Goal: Transaction & Acquisition: Subscribe to service/newsletter

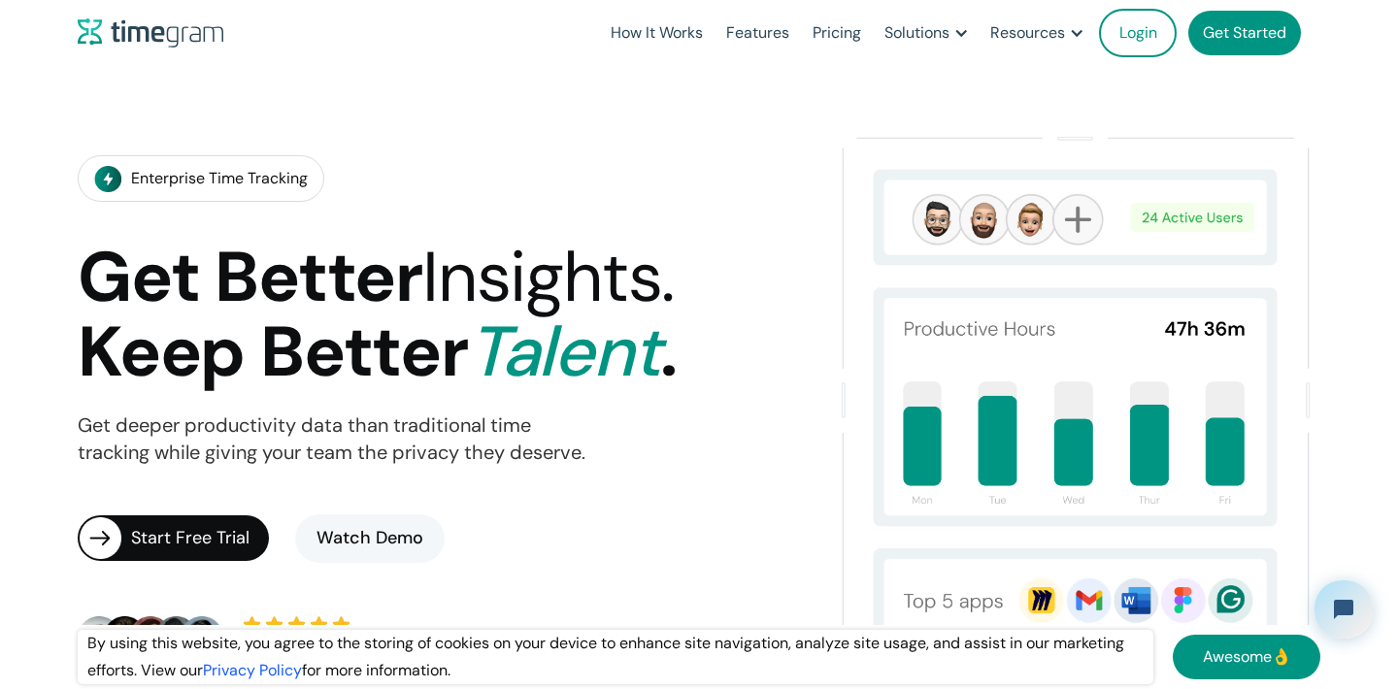
click at [673, 126] on div "Enterprise Time Tracking Get Better Insights. Keep Better Talent . Get deeper p…" at bounding box center [445, 410] width 734 height 569
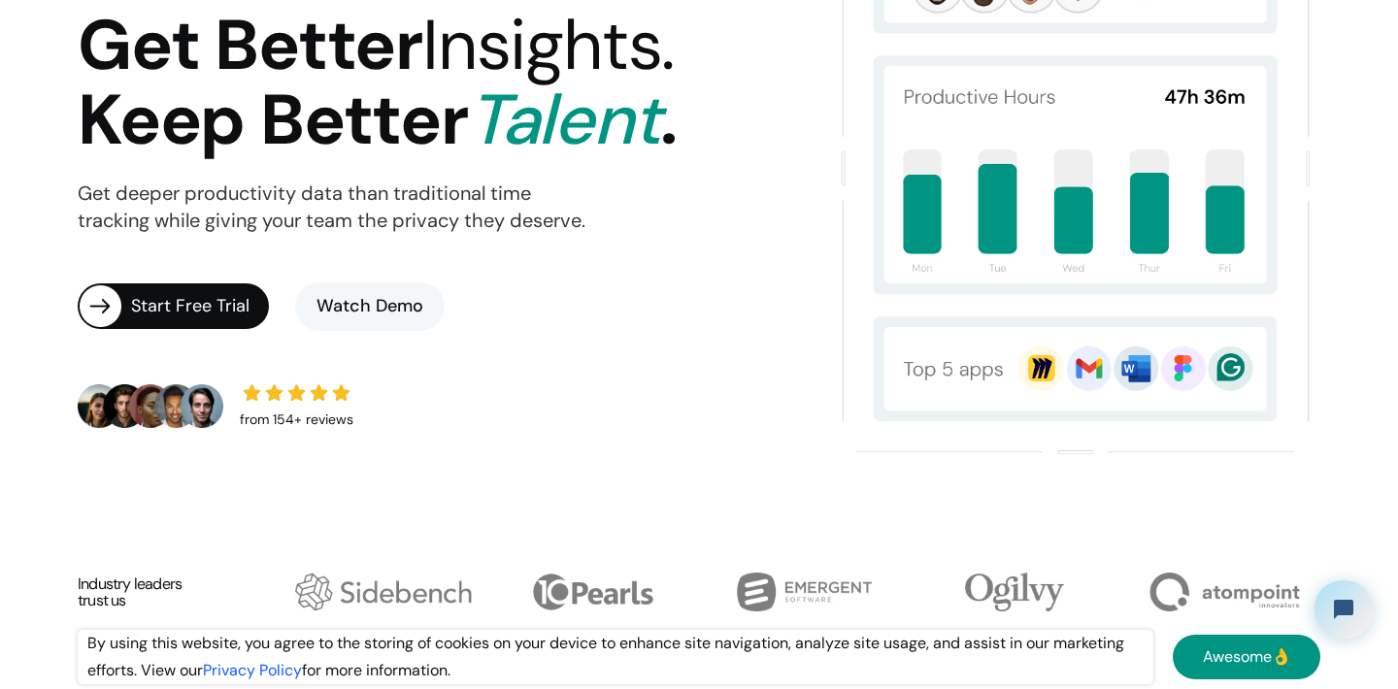
scroll to position [236, 0]
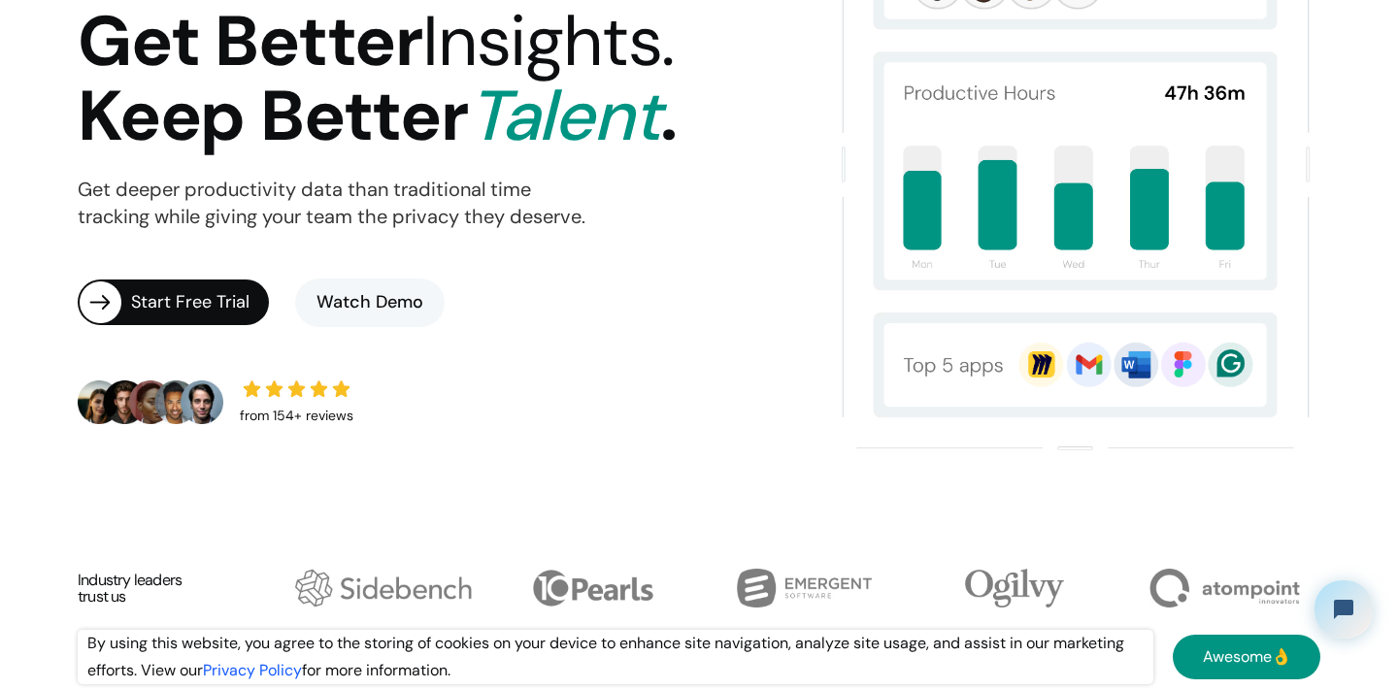
click at [217, 300] on div "Start Free Trial" at bounding box center [200, 302] width 138 height 27
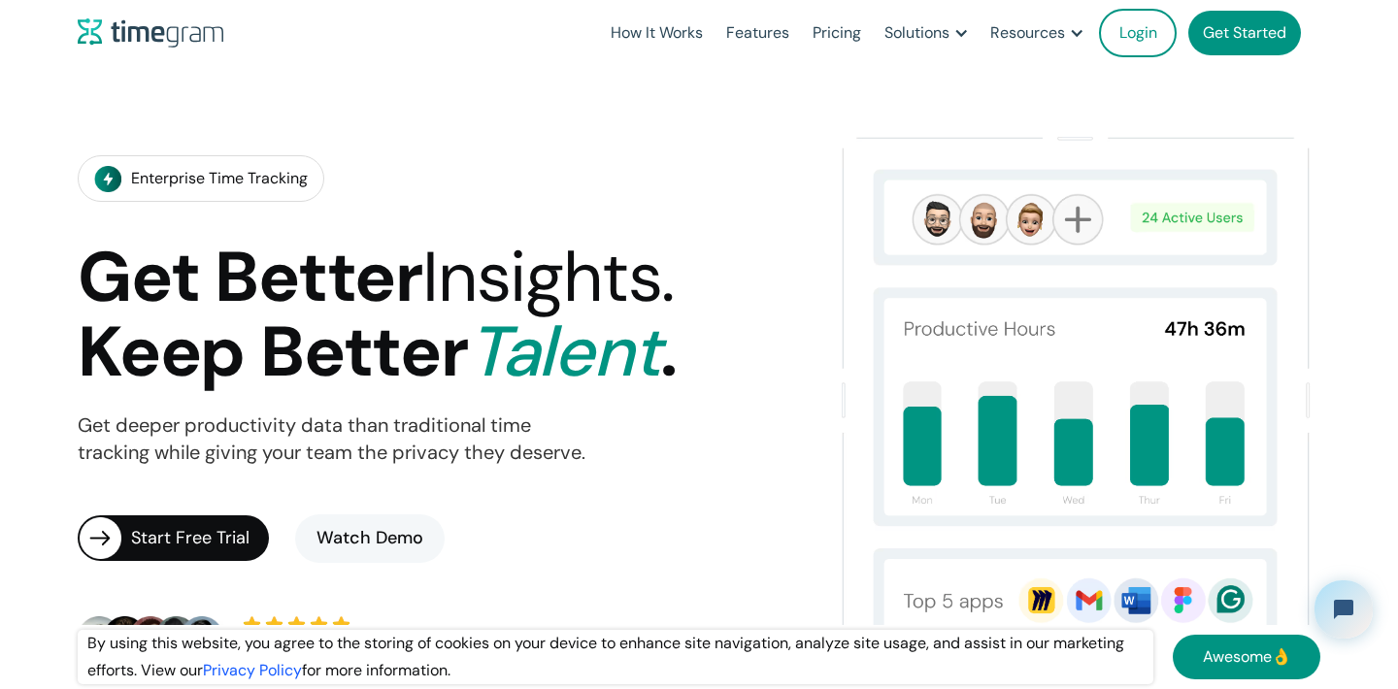
scroll to position [0, 0]
click at [823, 28] on link "Pricing" at bounding box center [837, 33] width 72 height 66
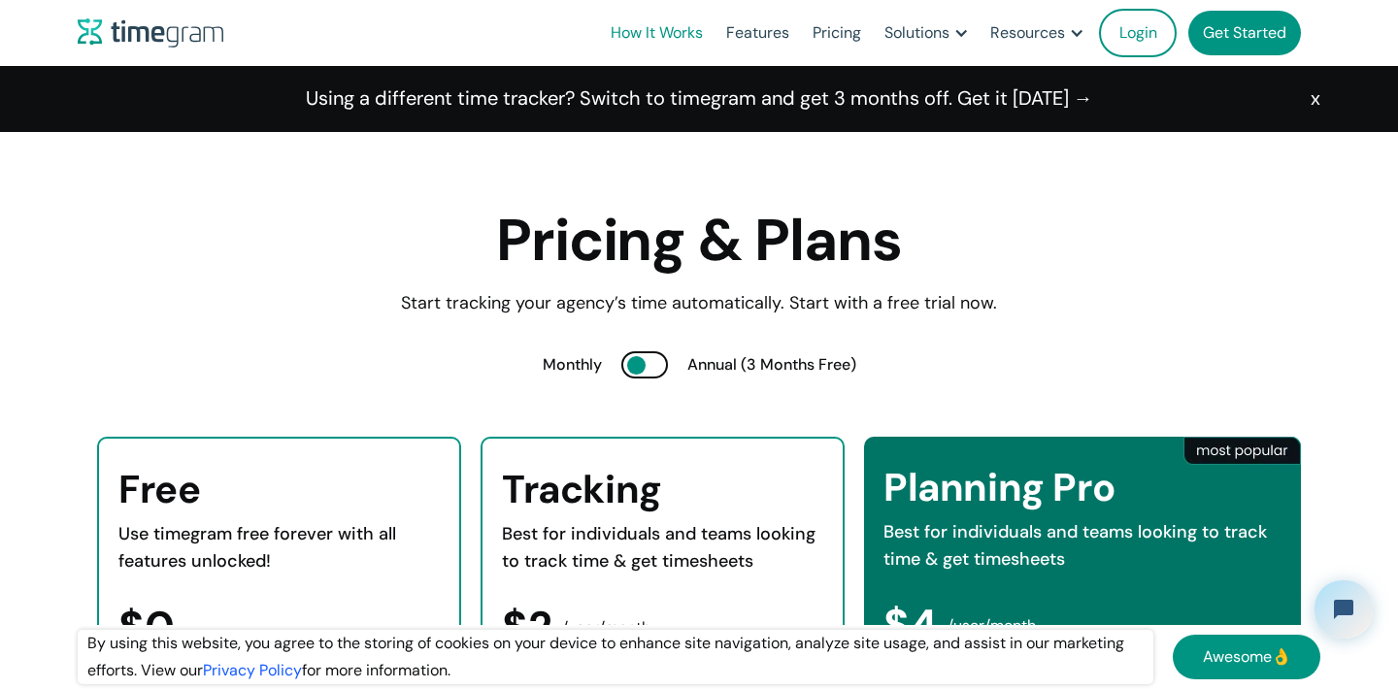
click at [643, 23] on link "How It Works" at bounding box center [657, 33] width 116 height 66
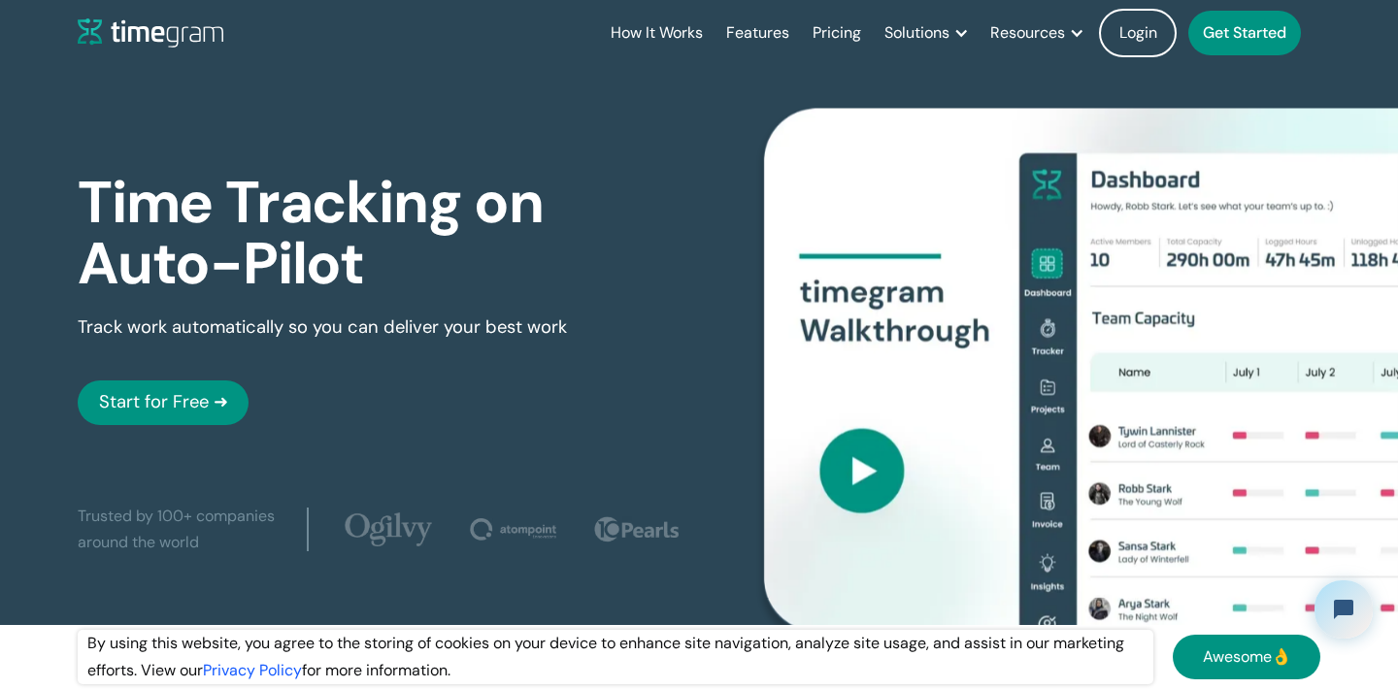
click at [865, 481] on img at bounding box center [1082, 369] width 637 height 523
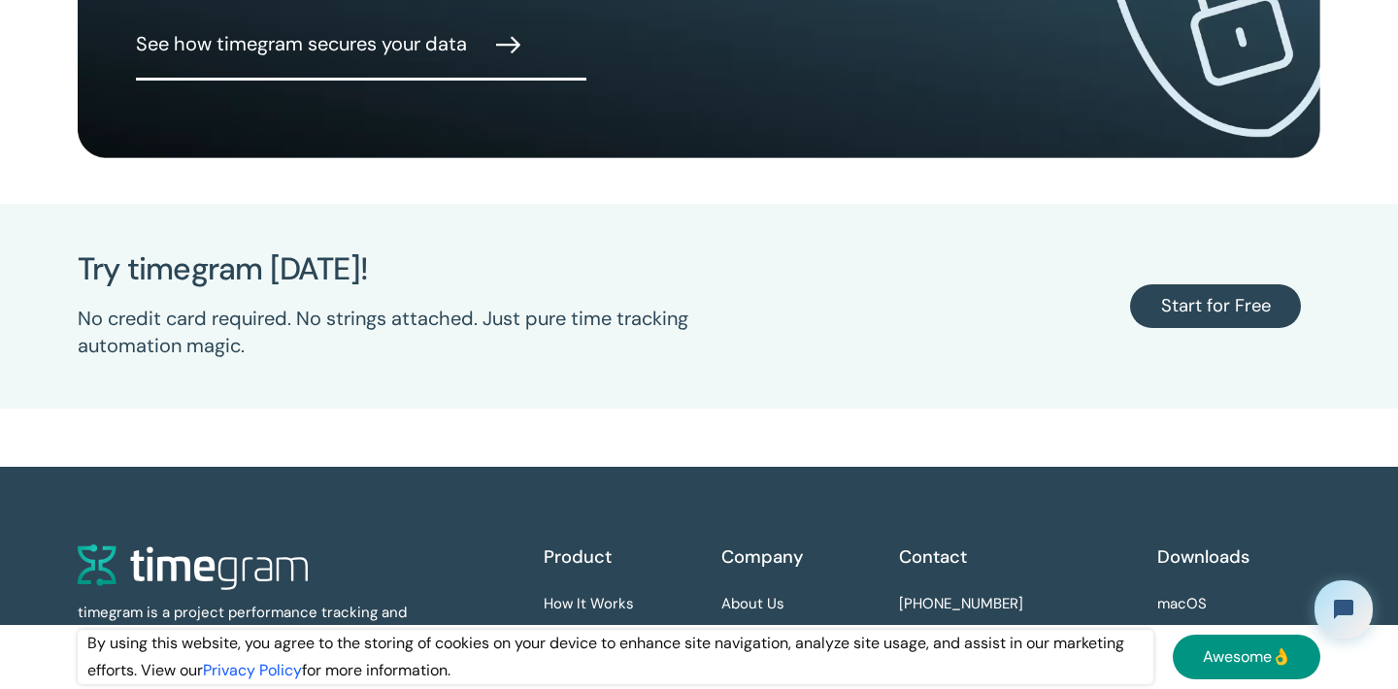
scroll to position [5187, 0]
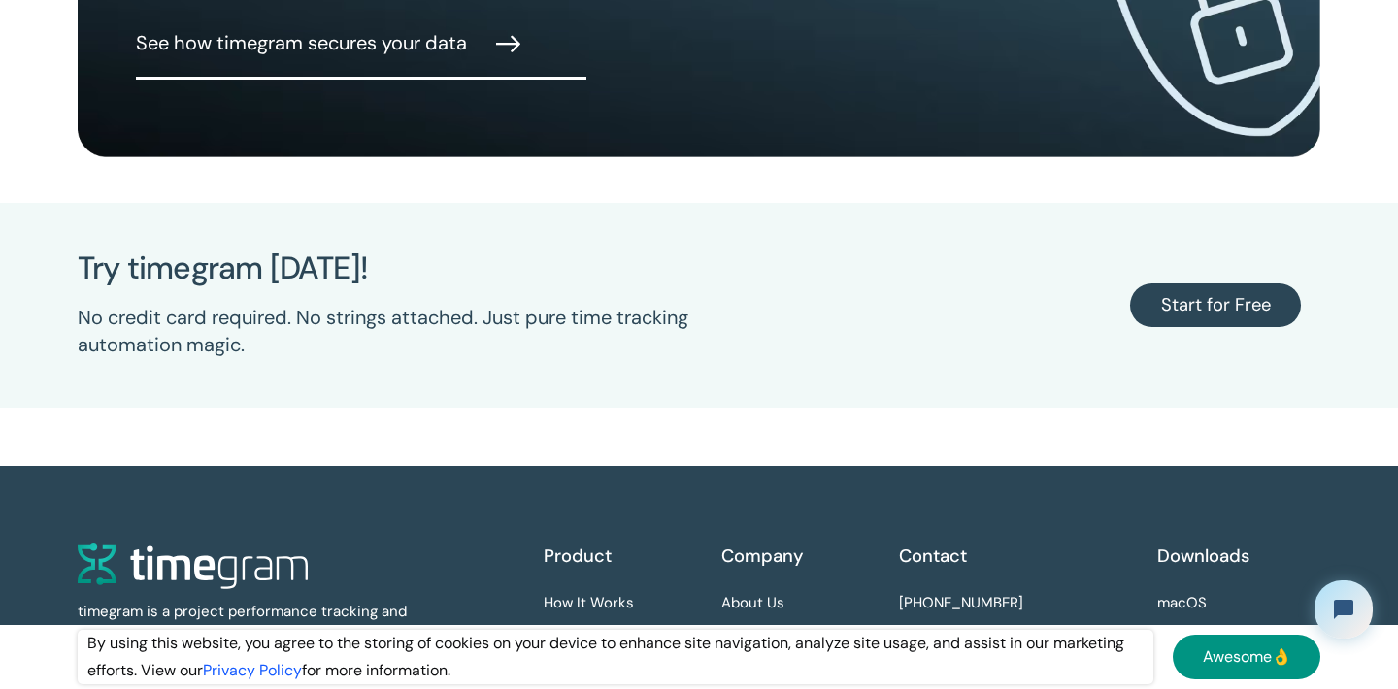
click at [1244, 303] on link "Start for Free" at bounding box center [1215, 305] width 171 height 45
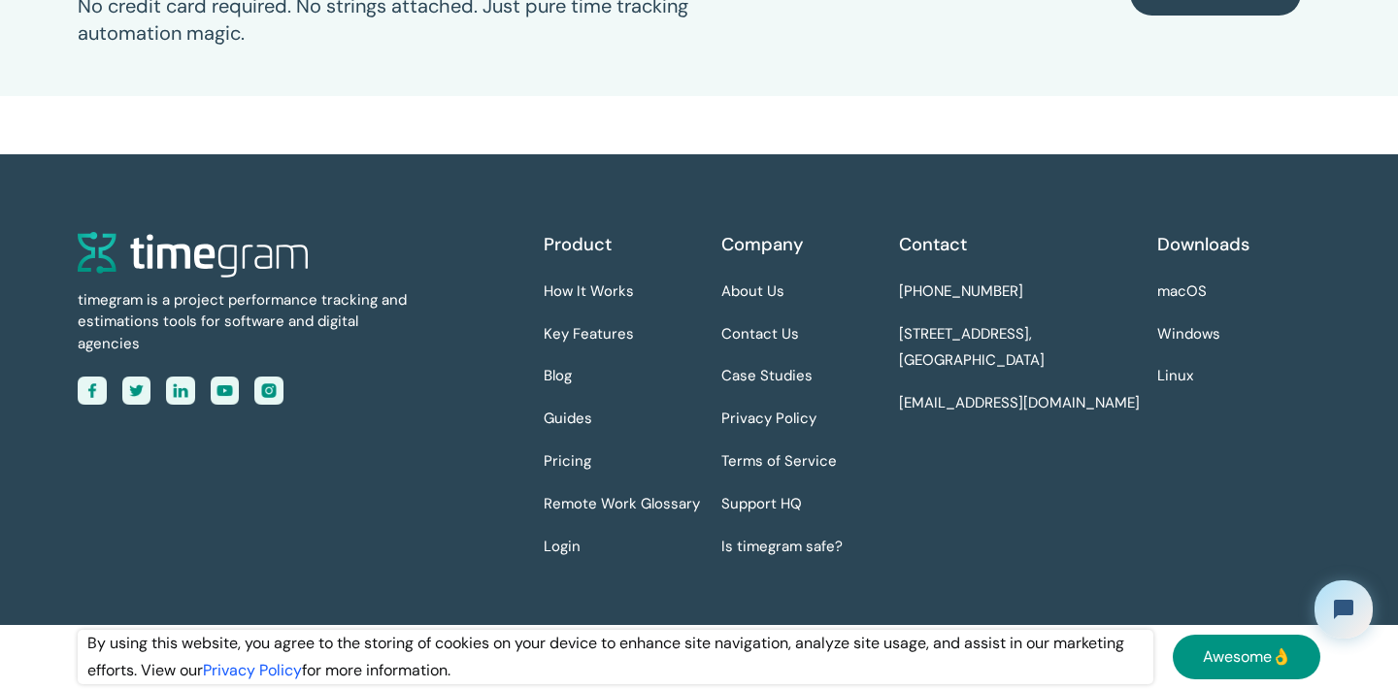
scroll to position [5497, 0]
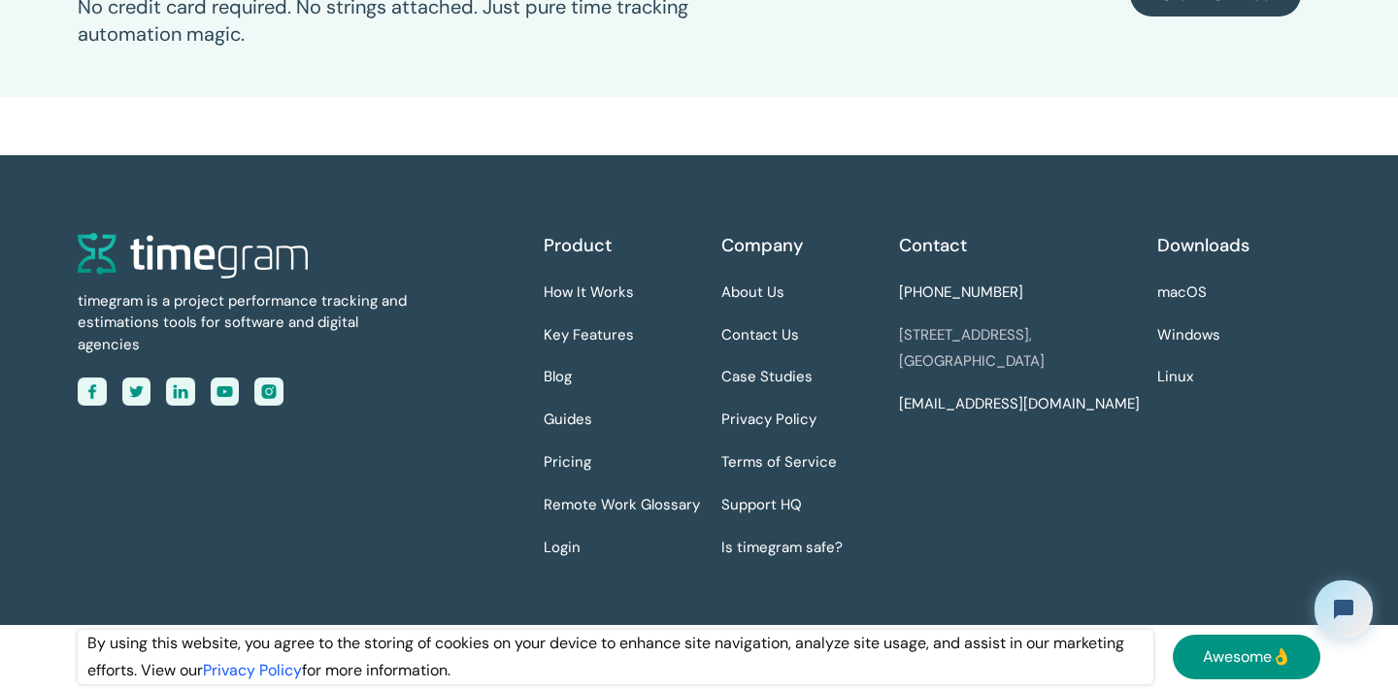
click at [1031, 355] on link "7901 4th Street N STE, 4951, St. Petersburg, FL, 33702" at bounding box center [972, 349] width 146 height 54
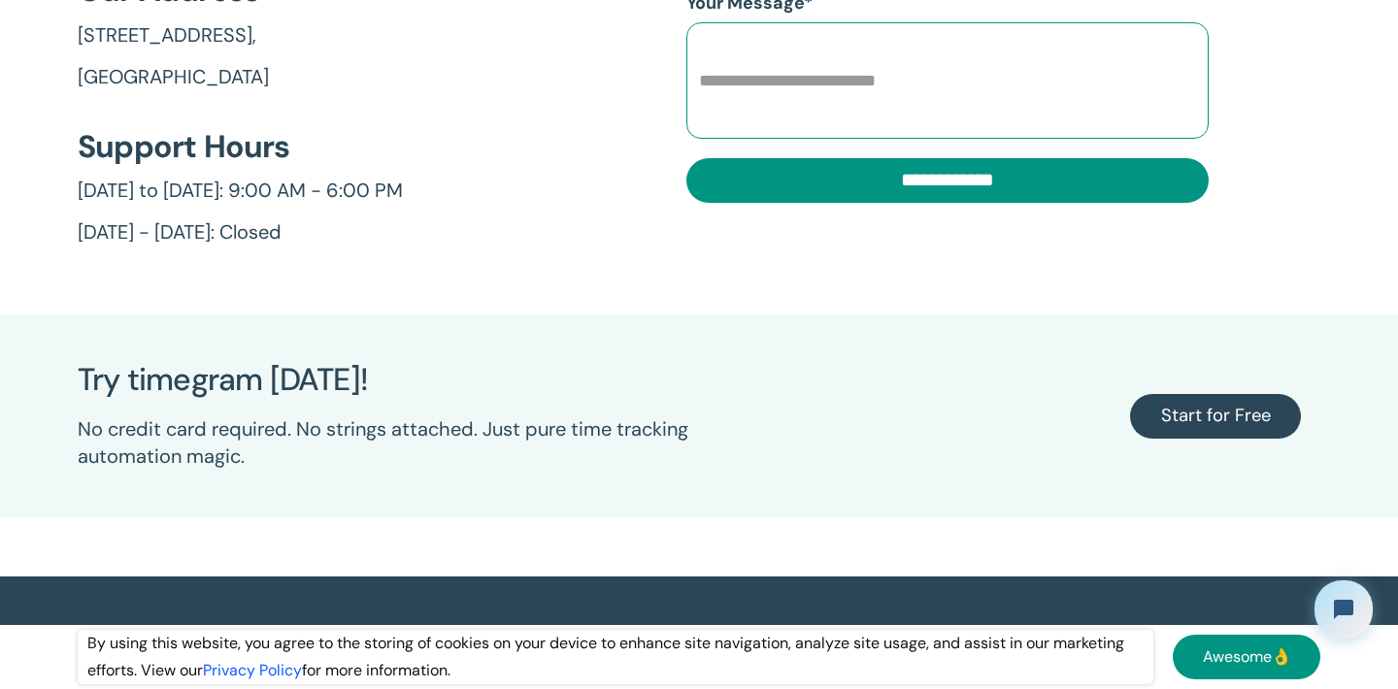
scroll to position [611, 0]
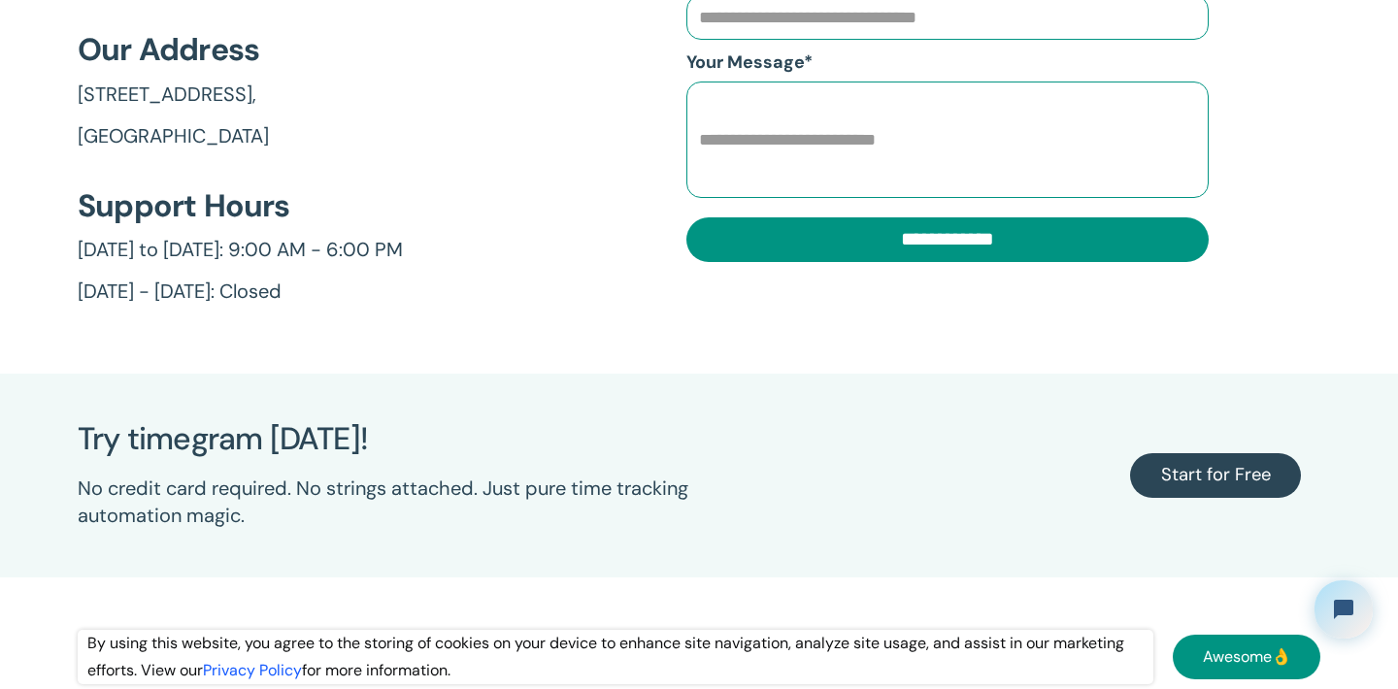
click at [155, 137] on link "[GEOGRAPHIC_DATA]" at bounding box center [240, 136] width 325 height 27
